Goal: Information Seeking & Learning: Check status

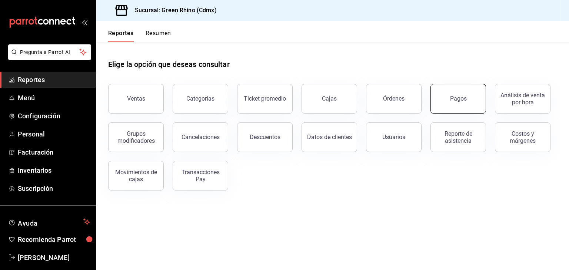
click at [476, 110] on button "Pagos" at bounding box center [458, 99] width 56 height 30
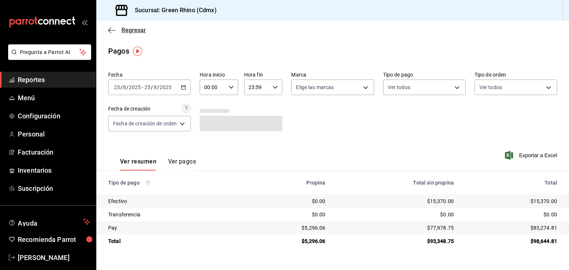
click at [123, 29] on span "Regresar" at bounding box center [134, 30] width 24 height 7
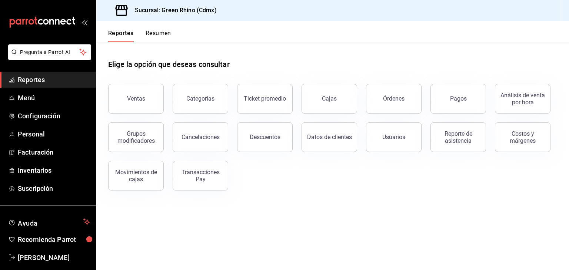
click at [160, 38] on button "Resumen" at bounding box center [159, 36] width 26 height 13
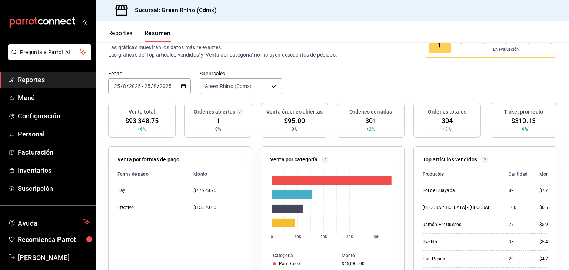
scroll to position [15, 0]
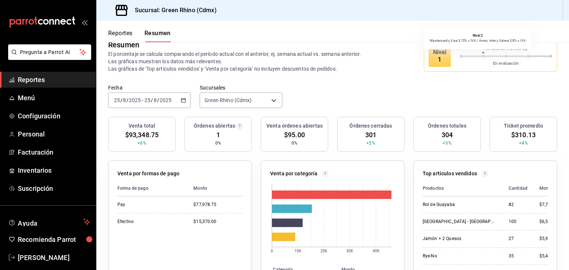
click at [463, 56] on span at bounding box center [473, 56] width 20 height 1
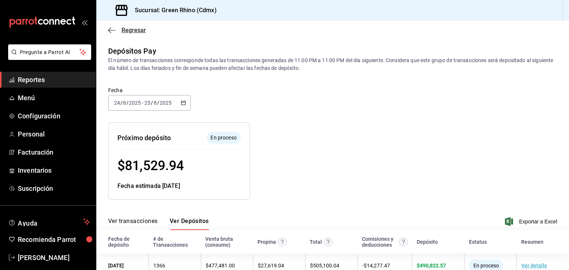
click at [118, 29] on span "Regresar" at bounding box center [127, 30] width 38 height 7
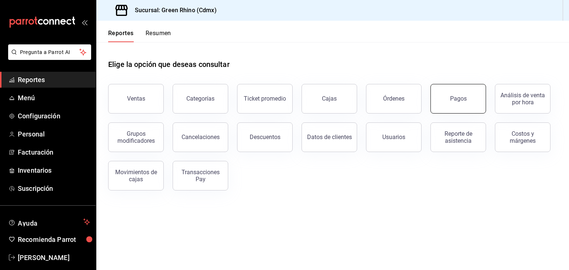
click at [466, 102] on button "Pagos" at bounding box center [458, 99] width 56 height 30
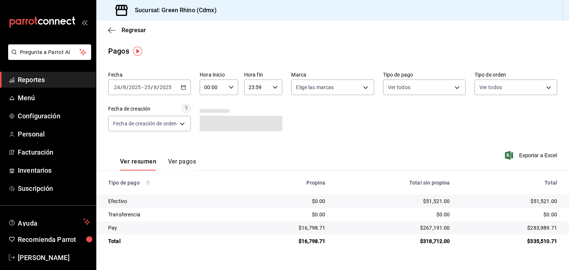
click at [151, 88] on span "/" at bounding box center [152, 87] width 2 height 6
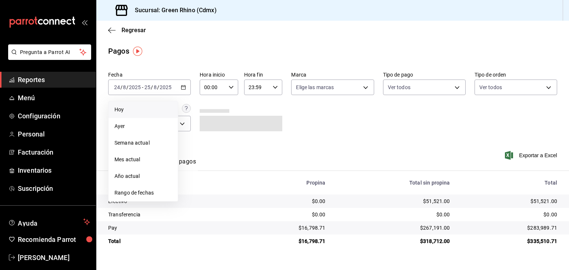
click at [144, 110] on span "Hoy" at bounding box center [142, 110] width 57 height 8
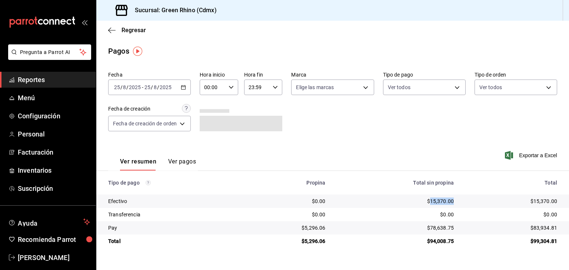
drag, startPoint x: 430, startPoint y: 200, endPoint x: 456, endPoint y: 202, distance: 26.4
click at [456, 202] on td "$15,370.00" at bounding box center [395, 201] width 129 height 13
click at [450, 206] on td "$15,370.00" at bounding box center [395, 201] width 129 height 13
click at [417, 218] on div "$0.00" at bounding box center [395, 214] width 117 height 7
drag, startPoint x: 533, startPoint y: 240, endPoint x: 540, endPoint y: 242, distance: 7.5
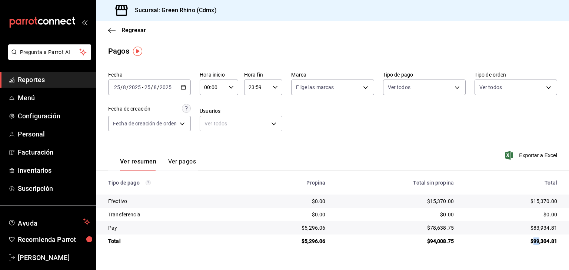
click at [540, 242] on div "$99,304.81" at bounding box center [512, 241] width 92 height 7
click at [545, 237] on td "$99,304.81" at bounding box center [514, 241] width 109 height 13
click at [136, 30] on span "Regresar" at bounding box center [134, 30] width 24 height 7
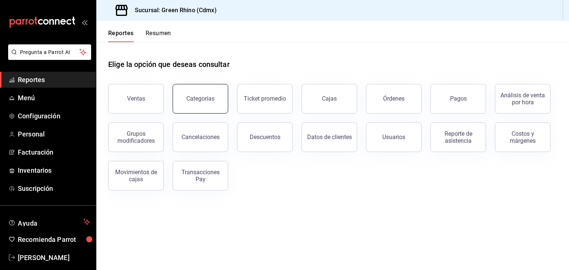
click at [226, 94] on div "Categorías" at bounding box center [196, 94] width 64 height 39
click at [255, 98] on div "Ticket promedio" at bounding box center [265, 98] width 42 height 7
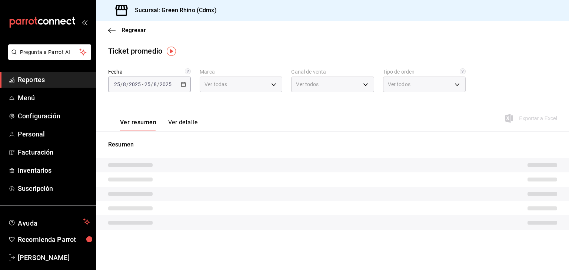
type input "a132321f-e3f1-4ec9-8484-95b8f08d7905"
type input "PARROT,UBER_EATS,RAPPI,DIDI_FOOD,ONLINE"
type input "df7830c6-face-46e1-b510-7f4f10b4edf0,584f2879-f552-4f63-b3c1-6ffba0e01996,7346f…"
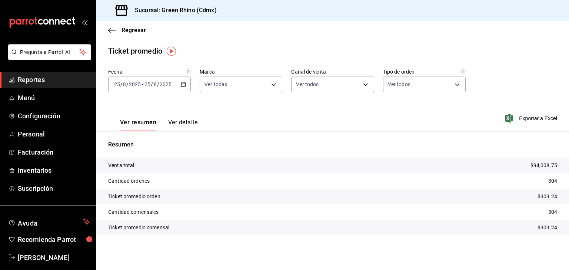
click at [161, 84] on input "2025" at bounding box center [165, 84] width 13 height 6
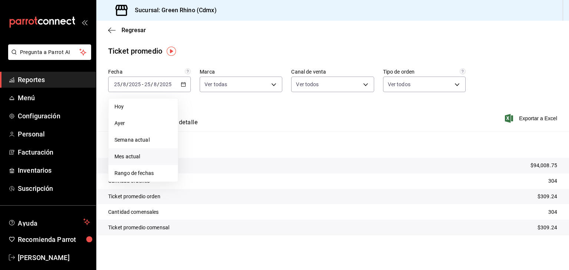
click at [137, 160] on span "Mes actual" at bounding box center [142, 157] width 57 height 8
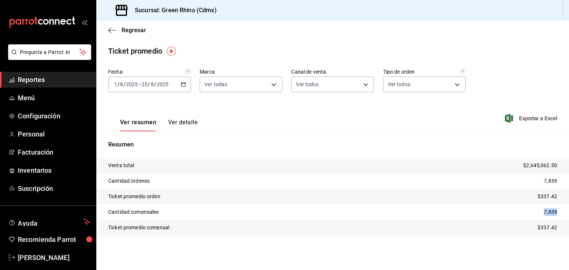
drag, startPoint x: 544, startPoint y: 213, endPoint x: 557, endPoint y: 210, distance: 13.7
click at [557, 210] on tr "Cantidad comensales 7,839" at bounding box center [332, 212] width 473 height 16
click at [548, 211] on p "7,839" at bounding box center [550, 213] width 13 height 8
click at [110, 28] on icon "button" at bounding box center [111, 30] width 7 height 7
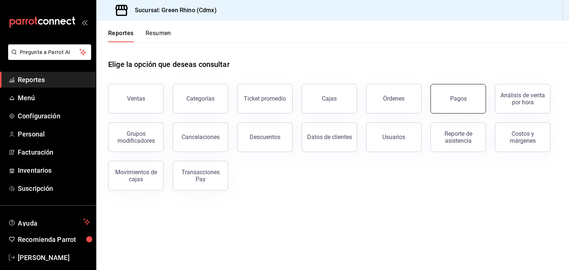
click at [449, 97] on button "Pagos" at bounding box center [458, 99] width 56 height 30
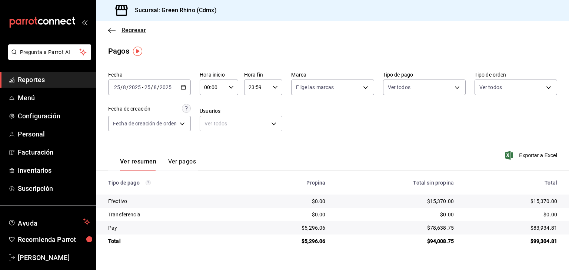
click at [130, 29] on span "Regresar" at bounding box center [134, 30] width 24 height 7
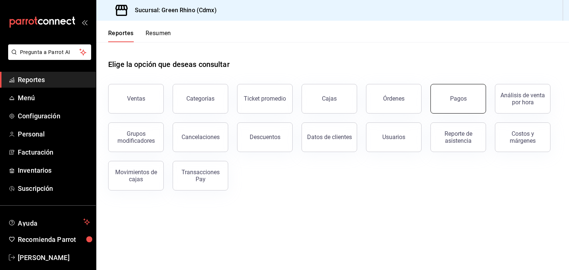
click at [465, 104] on button "Pagos" at bounding box center [458, 99] width 56 height 30
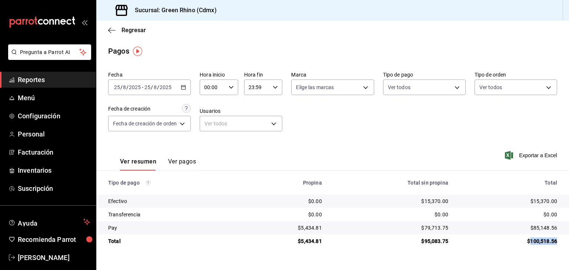
drag, startPoint x: 560, startPoint y: 243, endPoint x: 530, endPoint y: 245, distance: 29.3
click at [530, 245] on td "$100,518.56" at bounding box center [511, 241] width 115 height 13
copy div "100,518.56"
click at [538, 241] on div "$100,518.56" at bounding box center [508, 241] width 97 height 7
click at [141, 30] on span "Regresar" at bounding box center [134, 30] width 24 height 7
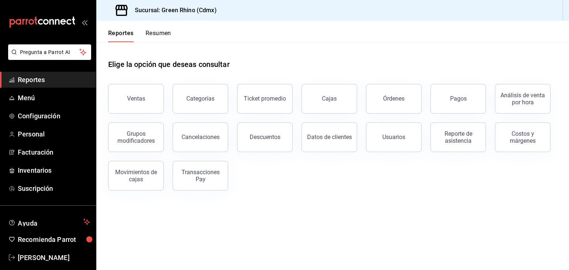
click at [165, 30] on button "Resumen" at bounding box center [159, 36] width 26 height 13
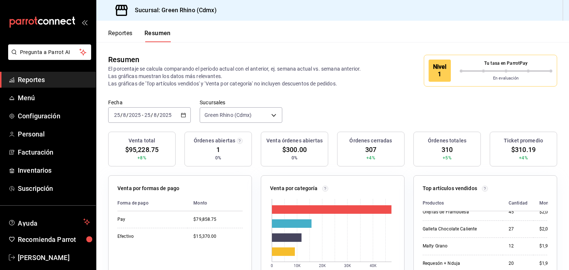
click at [132, 34] on button "Reportes" at bounding box center [120, 36] width 24 height 13
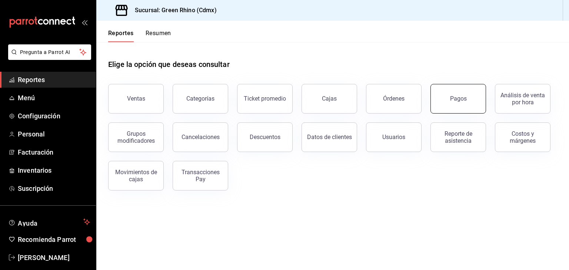
click at [455, 95] on button "Pagos" at bounding box center [458, 99] width 56 height 30
